Goal: Navigation & Orientation: Find specific page/section

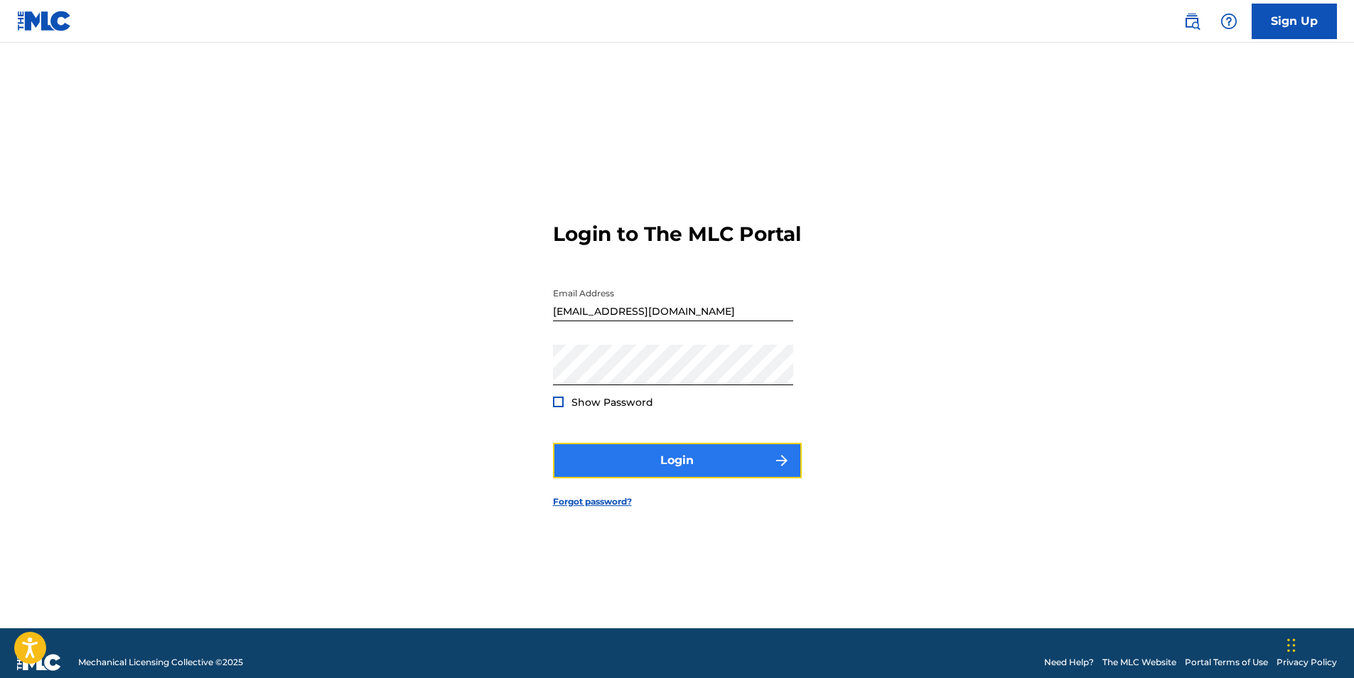
click at [713, 460] on button "Login" at bounding box center [677, 461] width 249 height 36
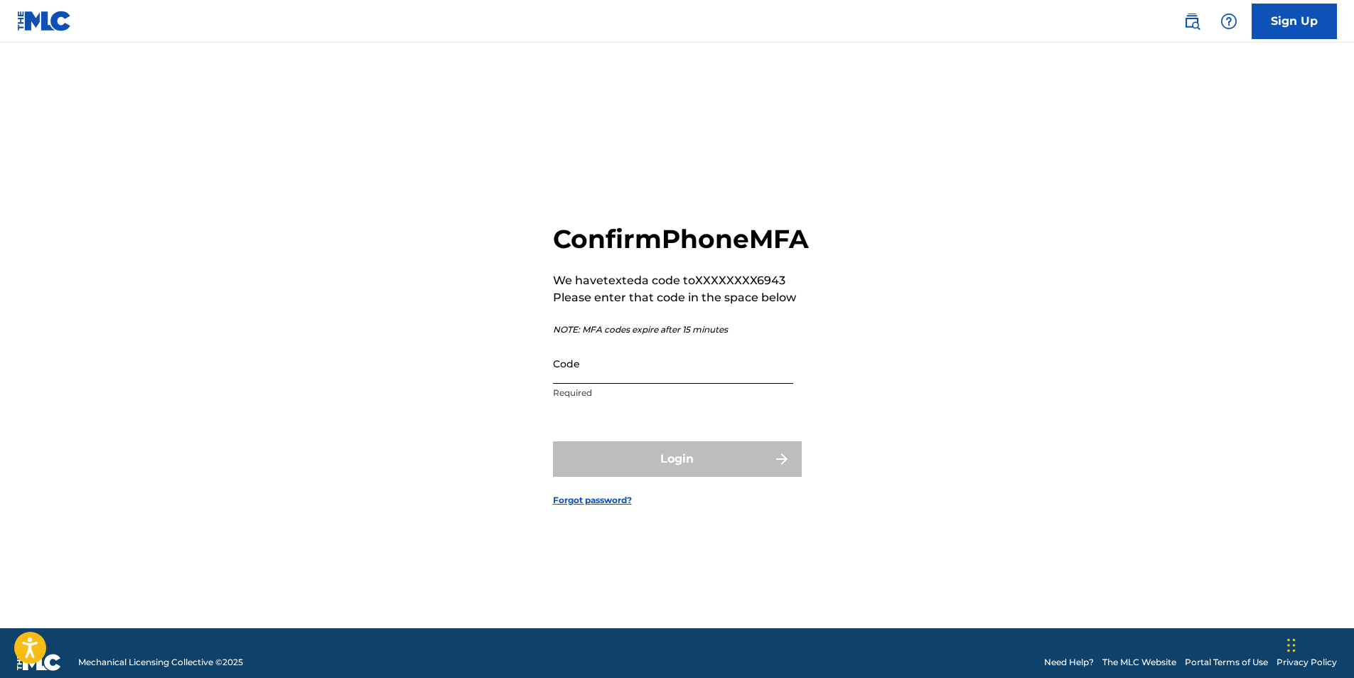
click at [671, 384] on input "Code" at bounding box center [673, 363] width 240 height 41
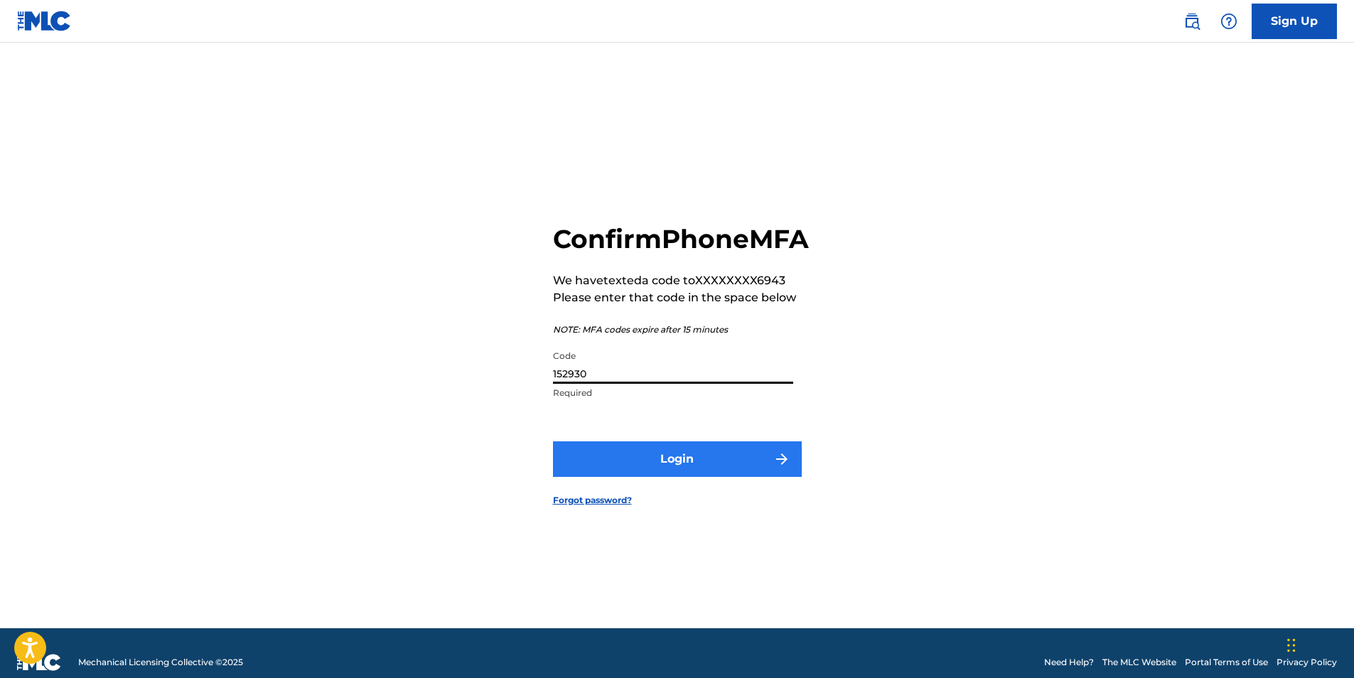
type input "152930"
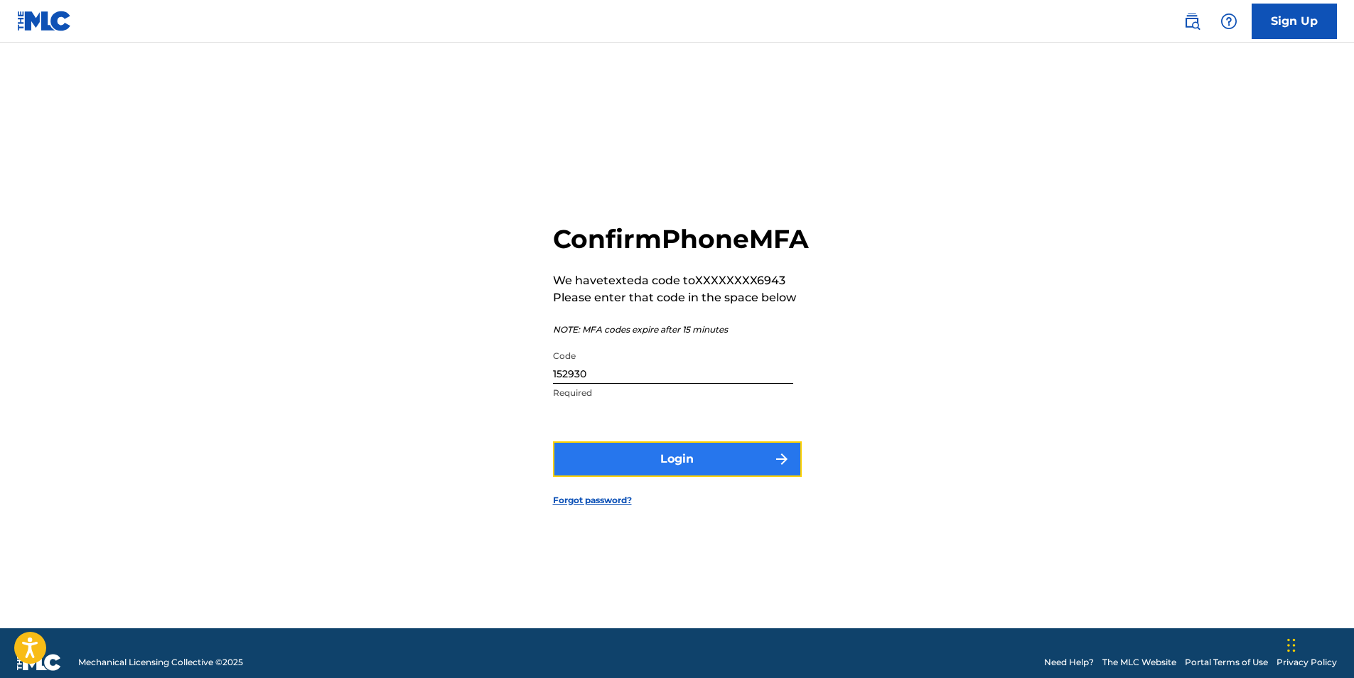
click at [694, 477] on button "Login" at bounding box center [677, 459] width 249 height 36
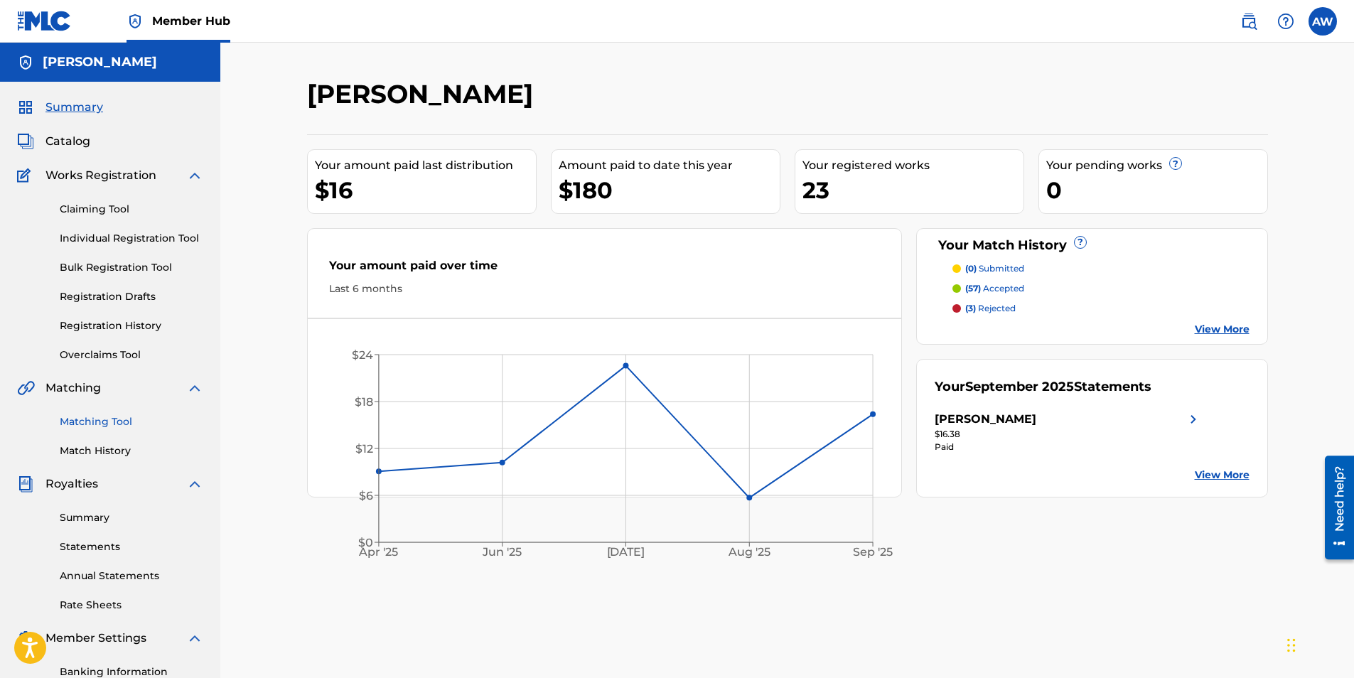
click at [85, 415] on link "Matching Tool" at bounding box center [132, 421] width 144 height 15
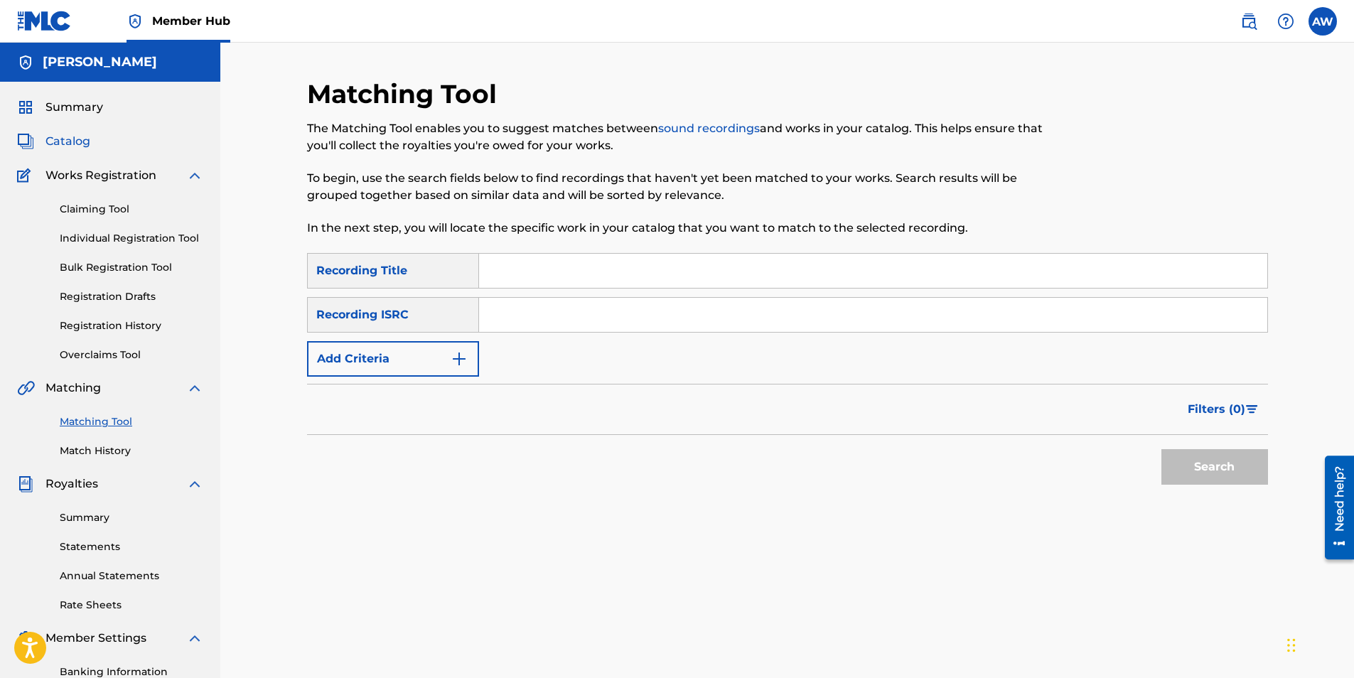
click at [70, 141] on span "Catalog" at bounding box center [67, 141] width 45 height 17
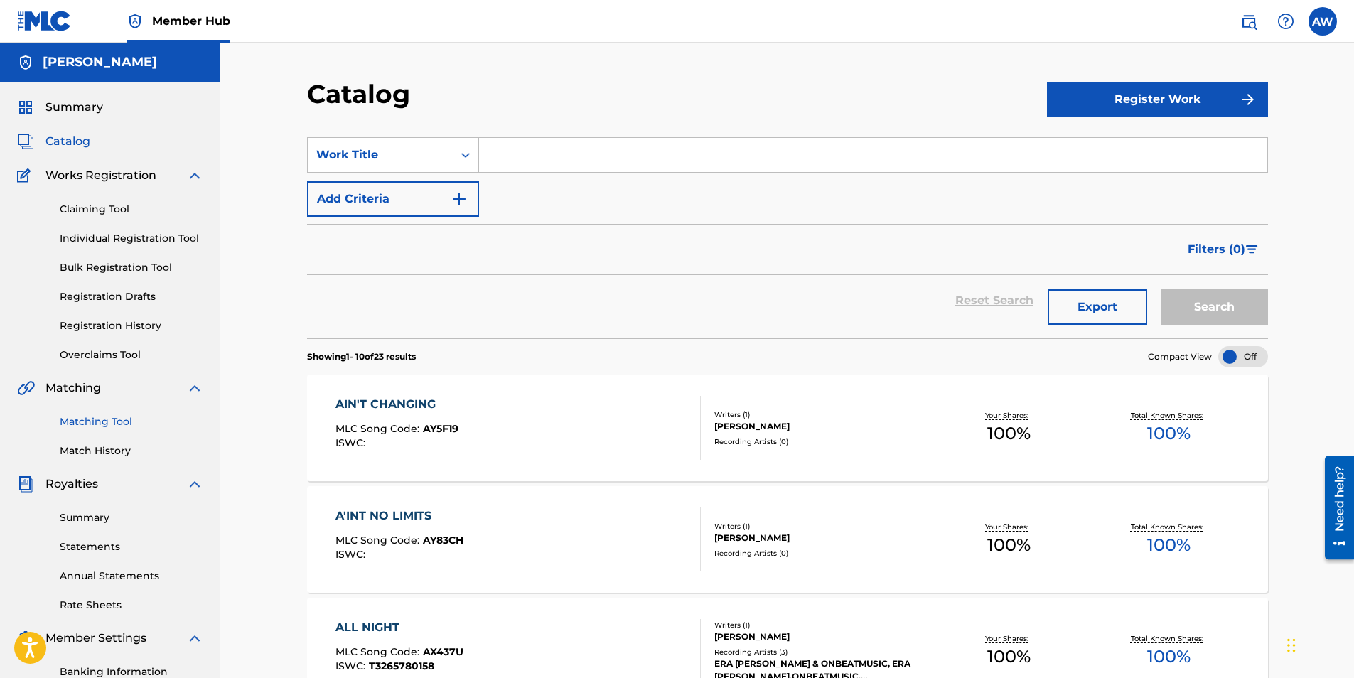
click at [112, 415] on link "Matching Tool" at bounding box center [132, 421] width 144 height 15
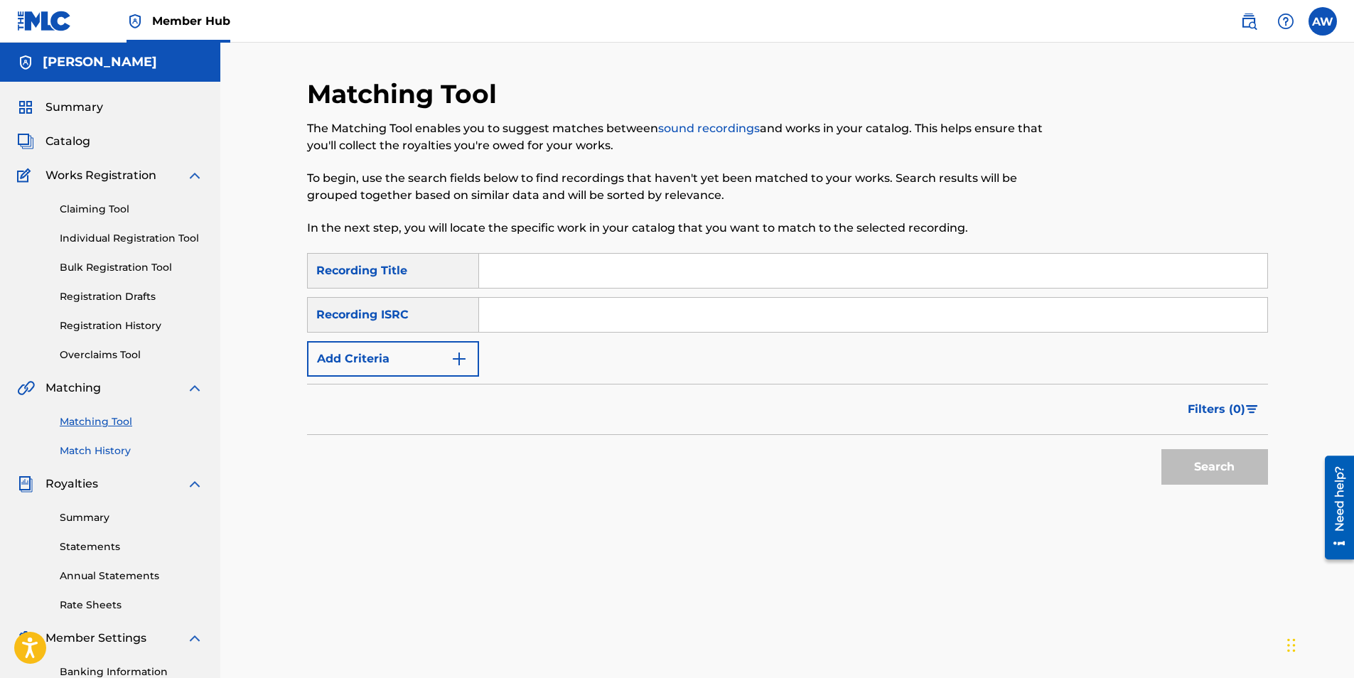
click at [104, 447] on link "Match History" at bounding box center [132, 450] width 144 height 15
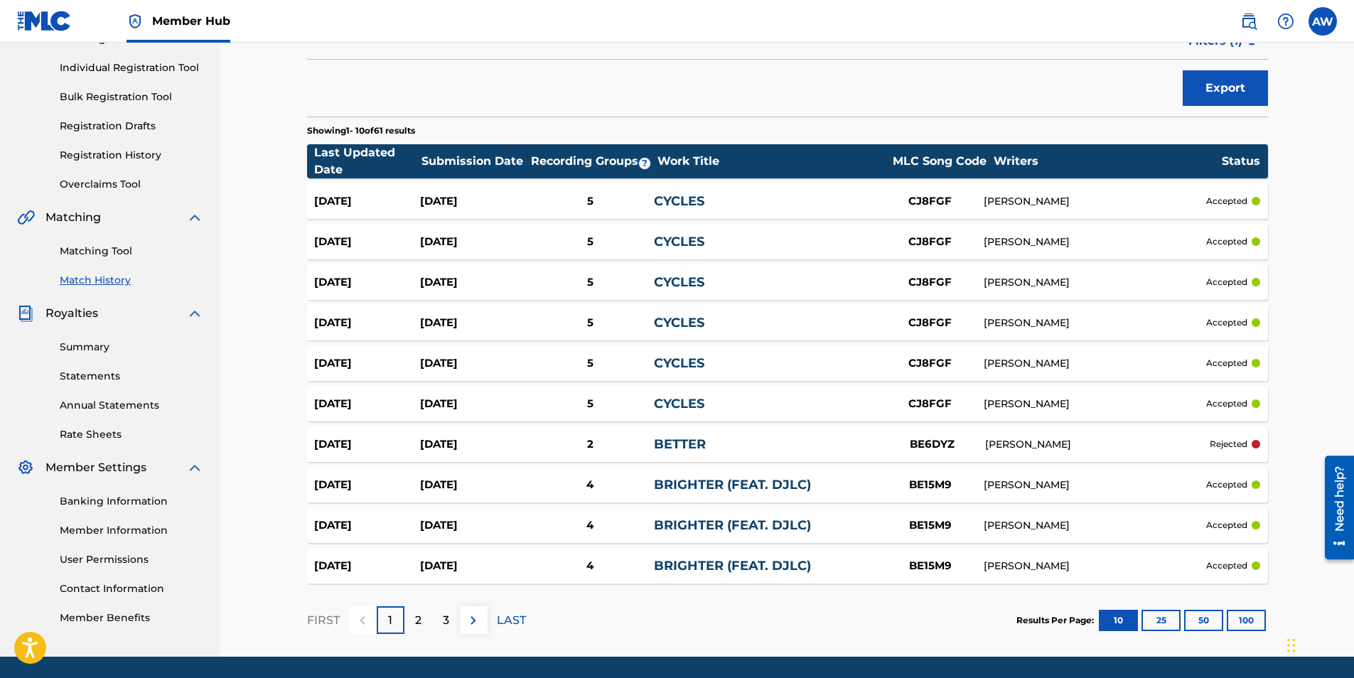
scroll to position [217, 0]
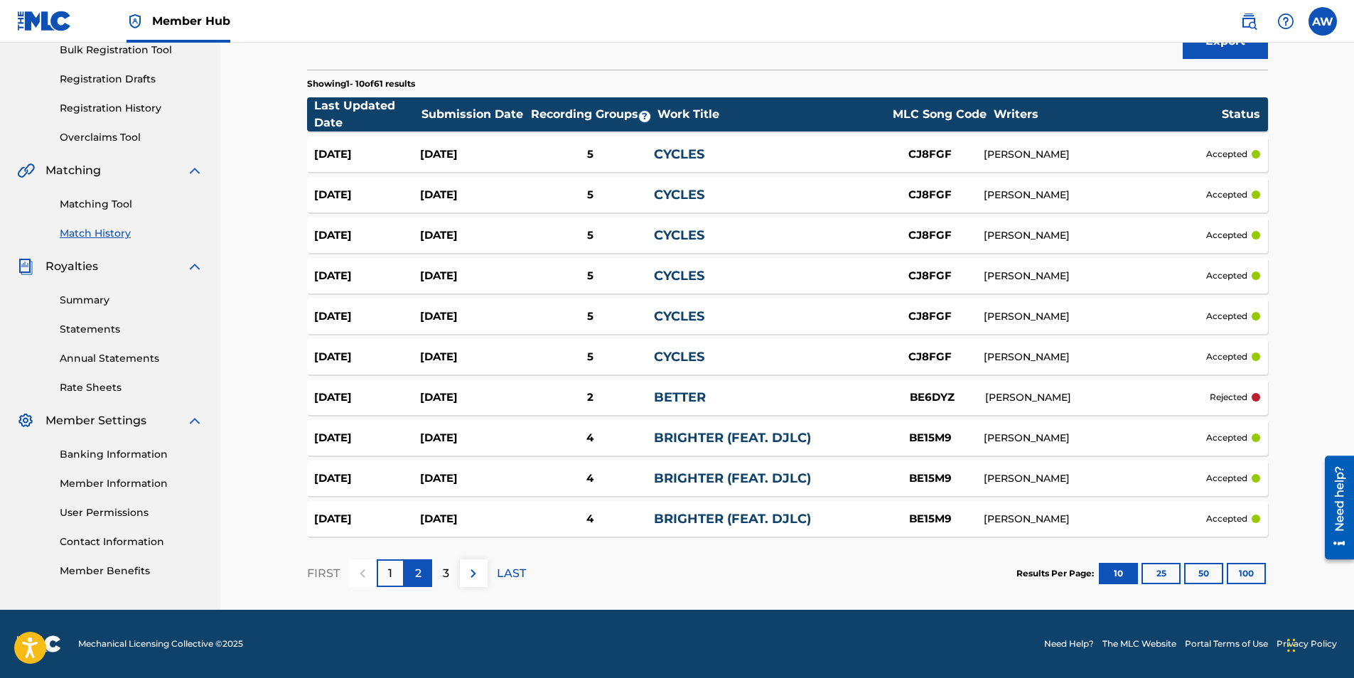
click at [419, 569] on p "2" at bounding box center [418, 573] width 6 height 17
click at [441, 575] on div "3" at bounding box center [446, 573] width 28 height 28
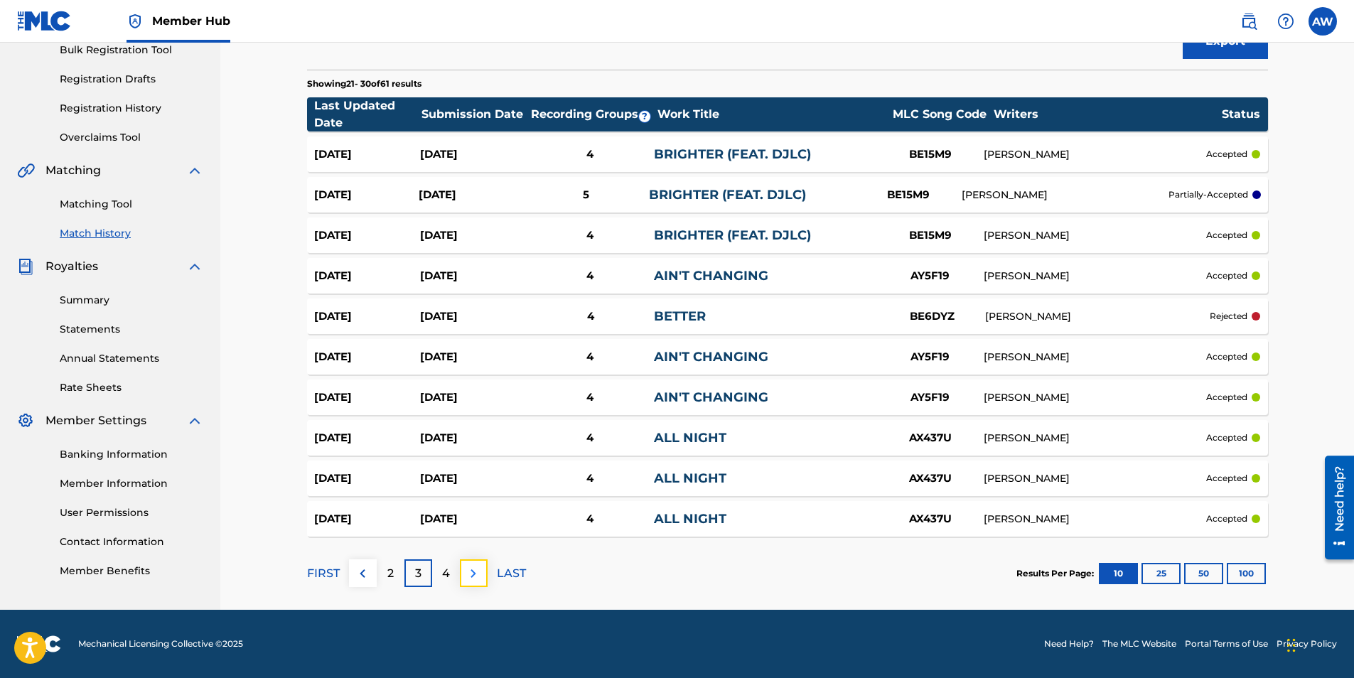
click at [468, 572] on img at bounding box center [473, 573] width 17 height 17
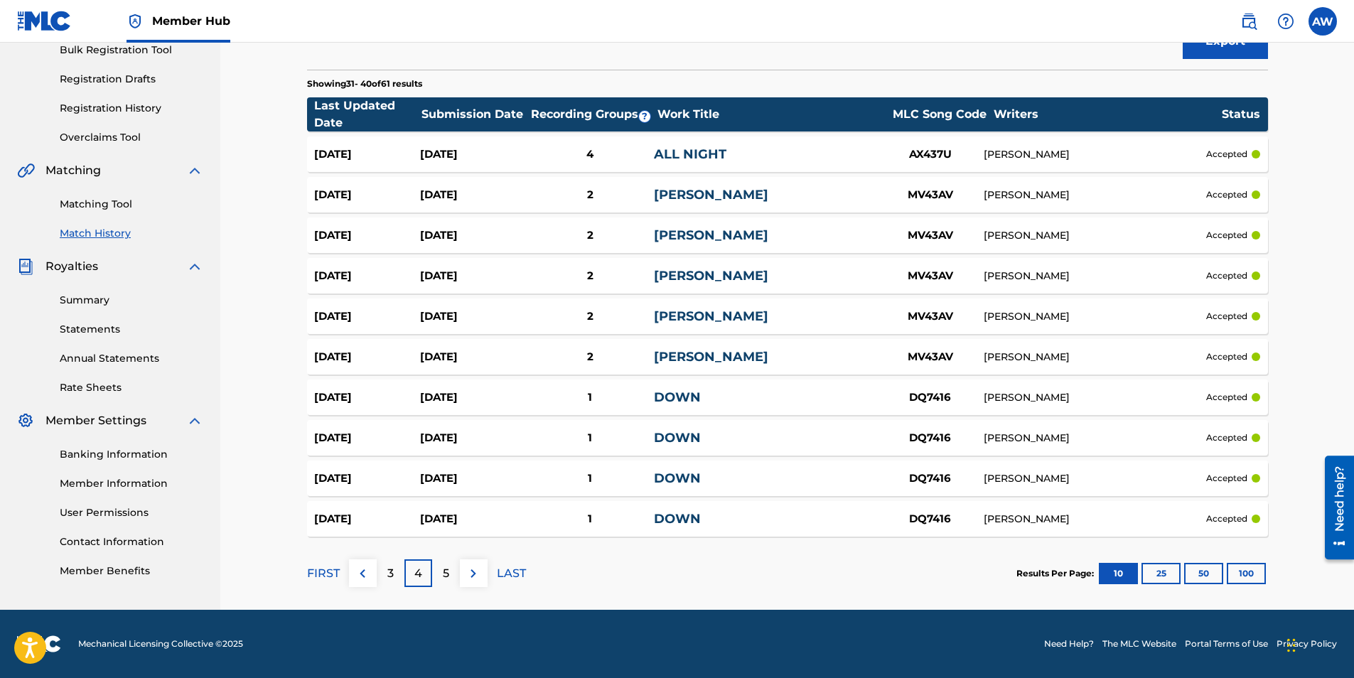
scroll to position [0, 0]
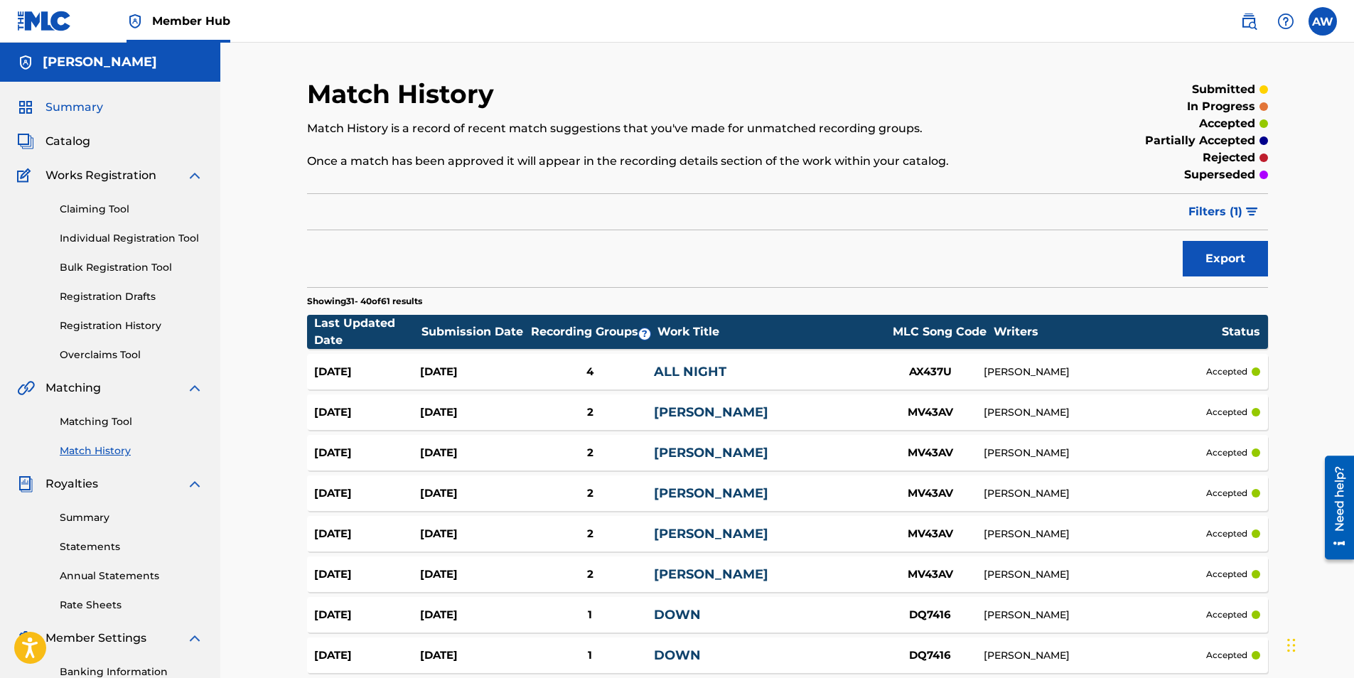
click at [70, 110] on span "Summary" at bounding box center [74, 107] width 58 height 17
